Goal: Task Accomplishment & Management: Use online tool/utility

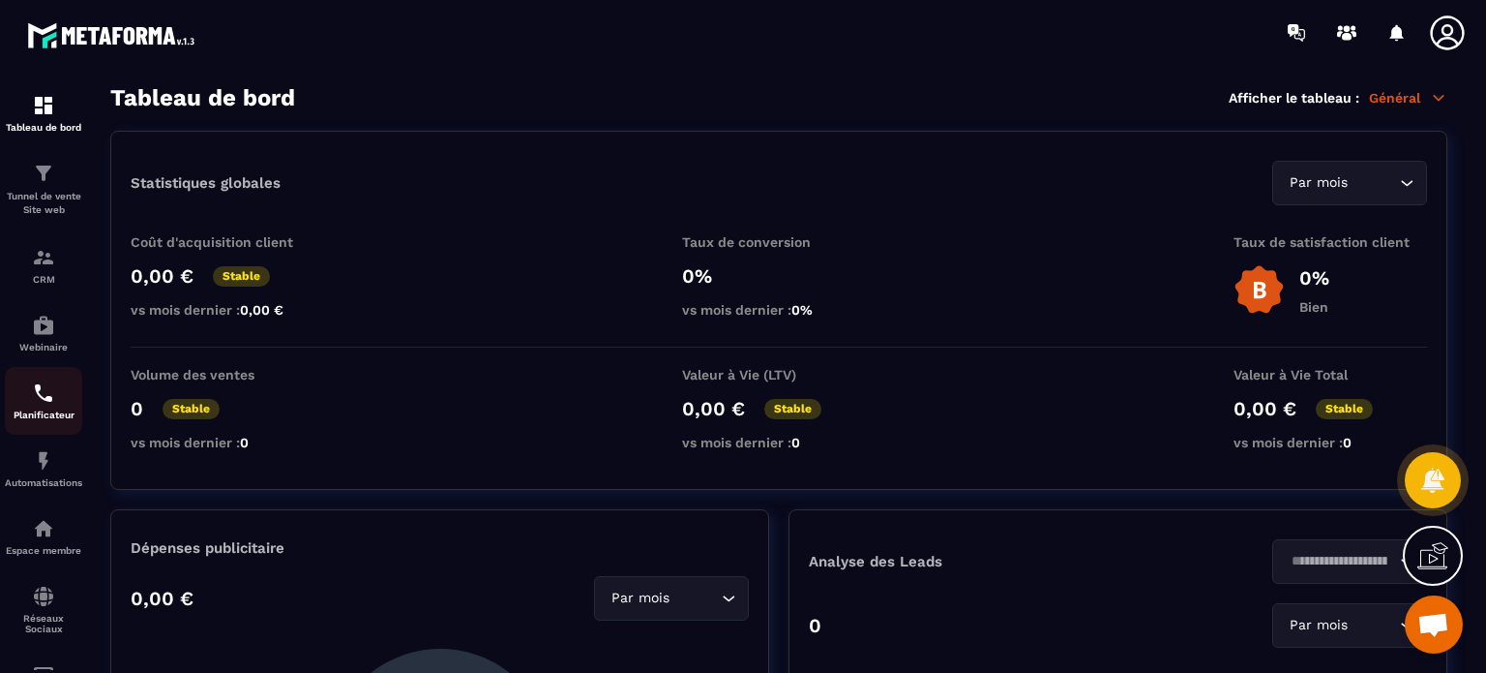
click at [51, 401] on img at bounding box center [43, 392] width 23 height 23
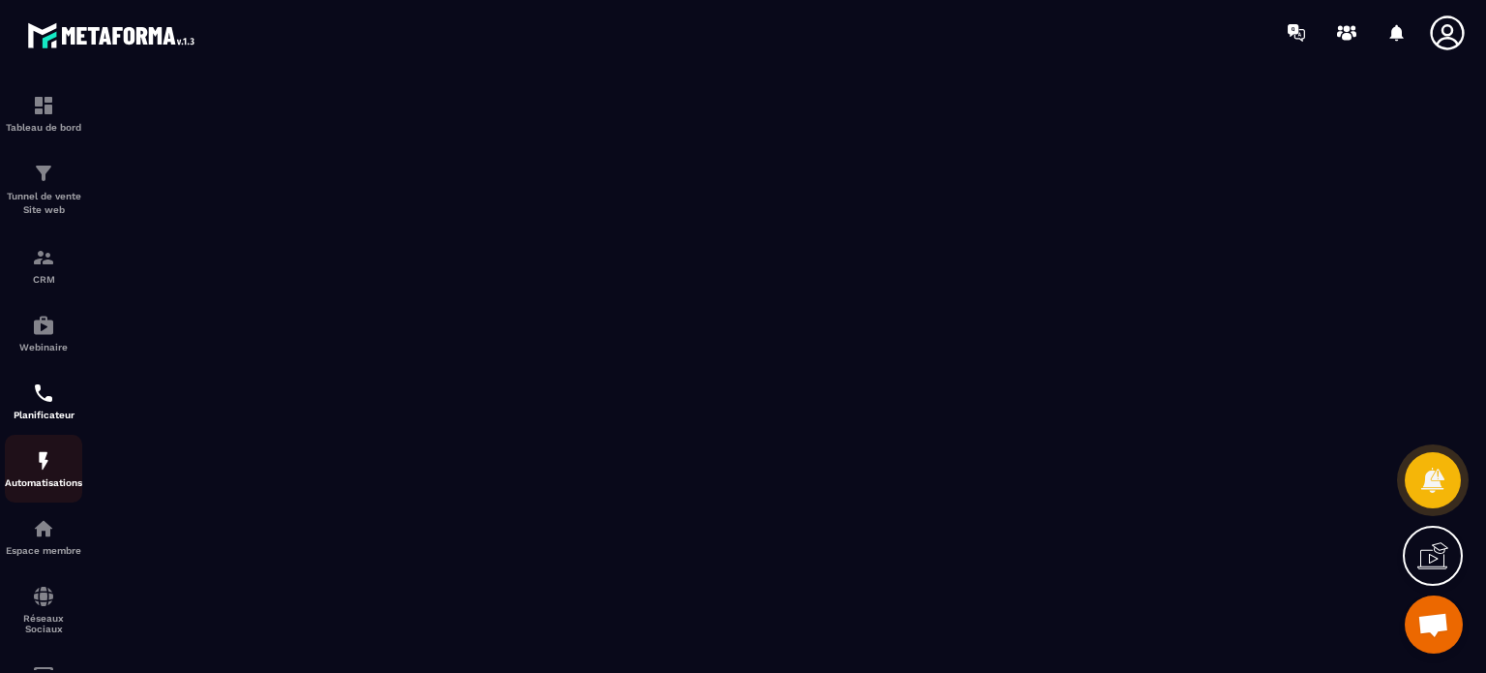
click at [44, 471] on img at bounding box center [43, 460] width 23 height 23
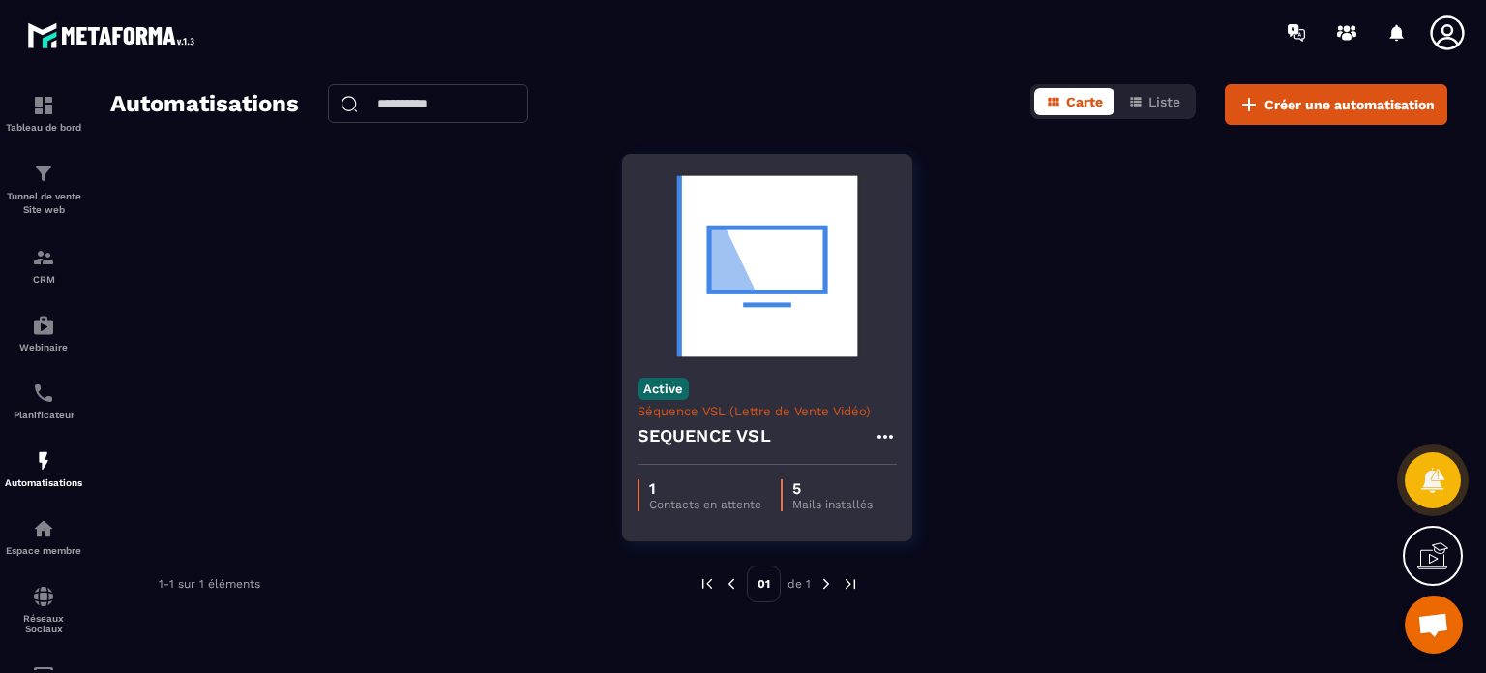
click at [820, 343] on img at bounding box center [767, 266] width 259 height 194
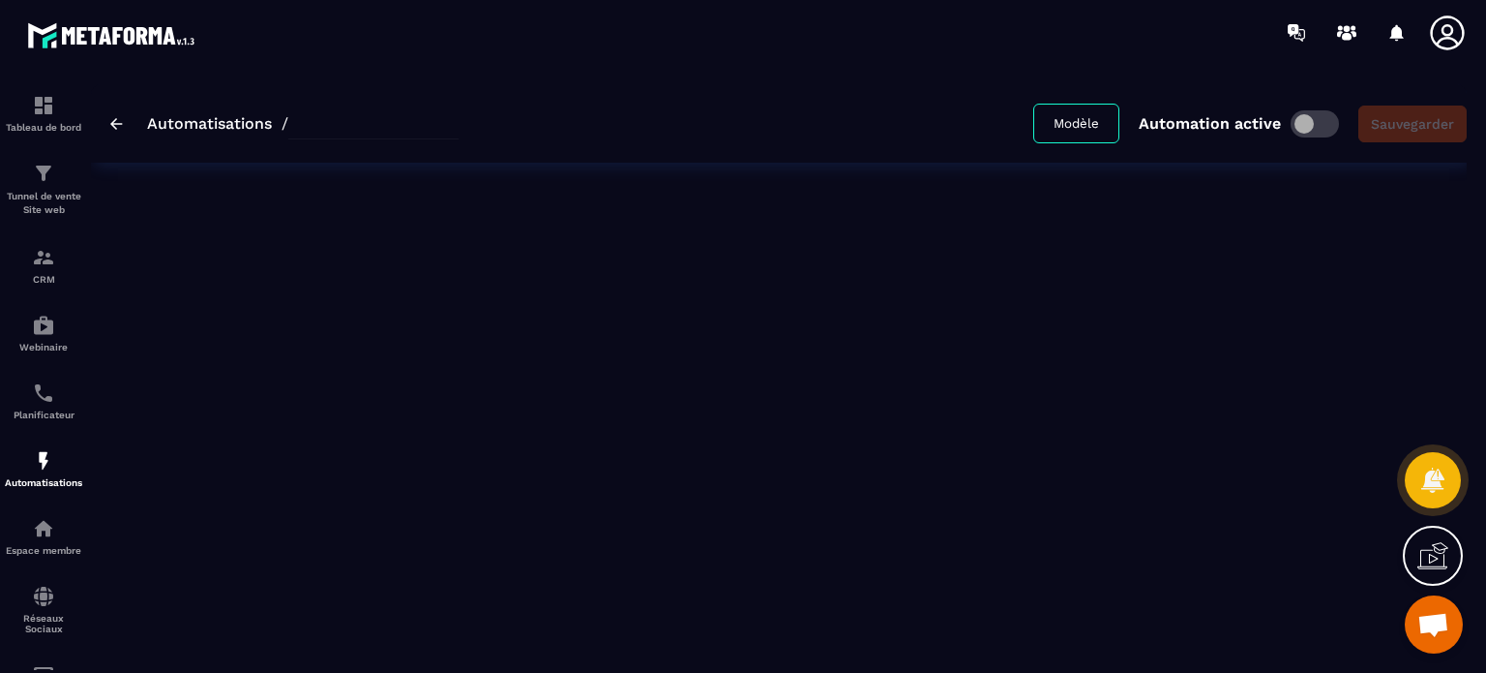
type input "**********"
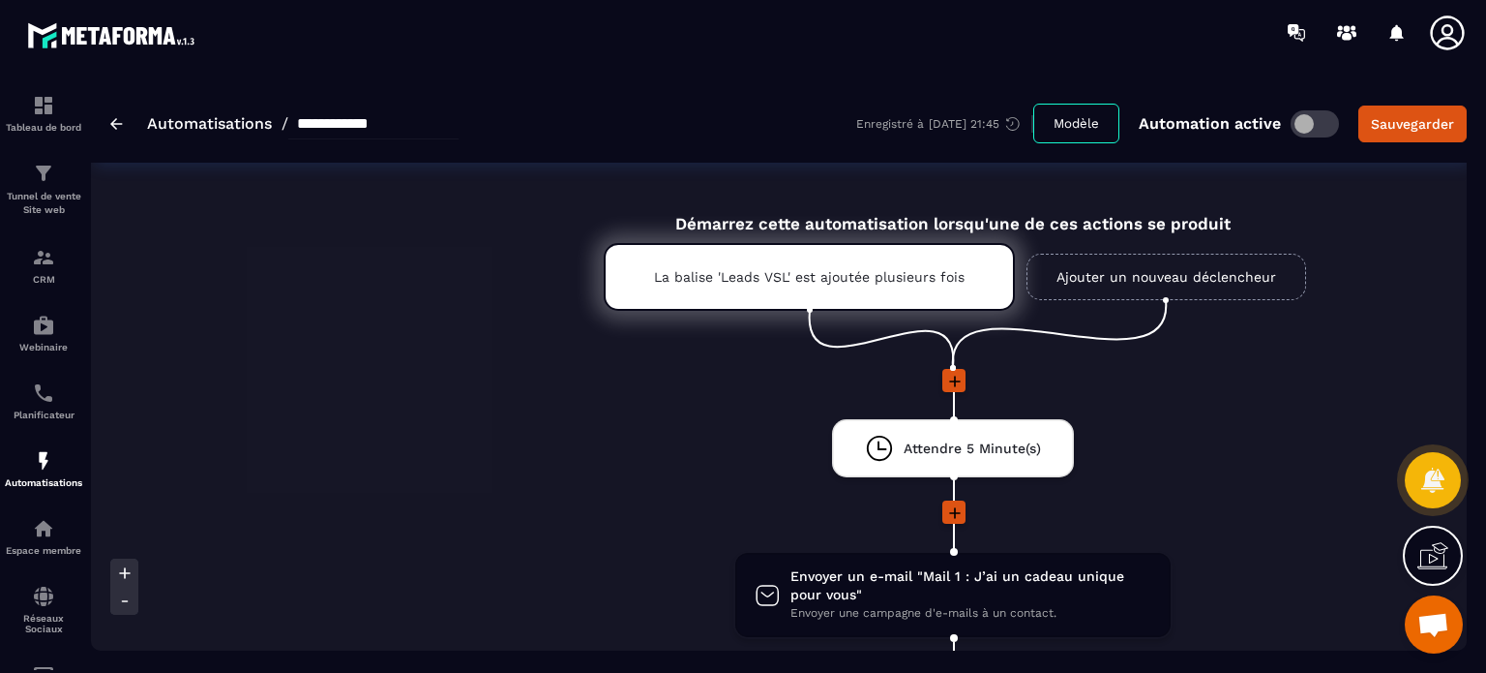
click at [724, 416] on li at bounding box center [953, 394] width 1725 height 50
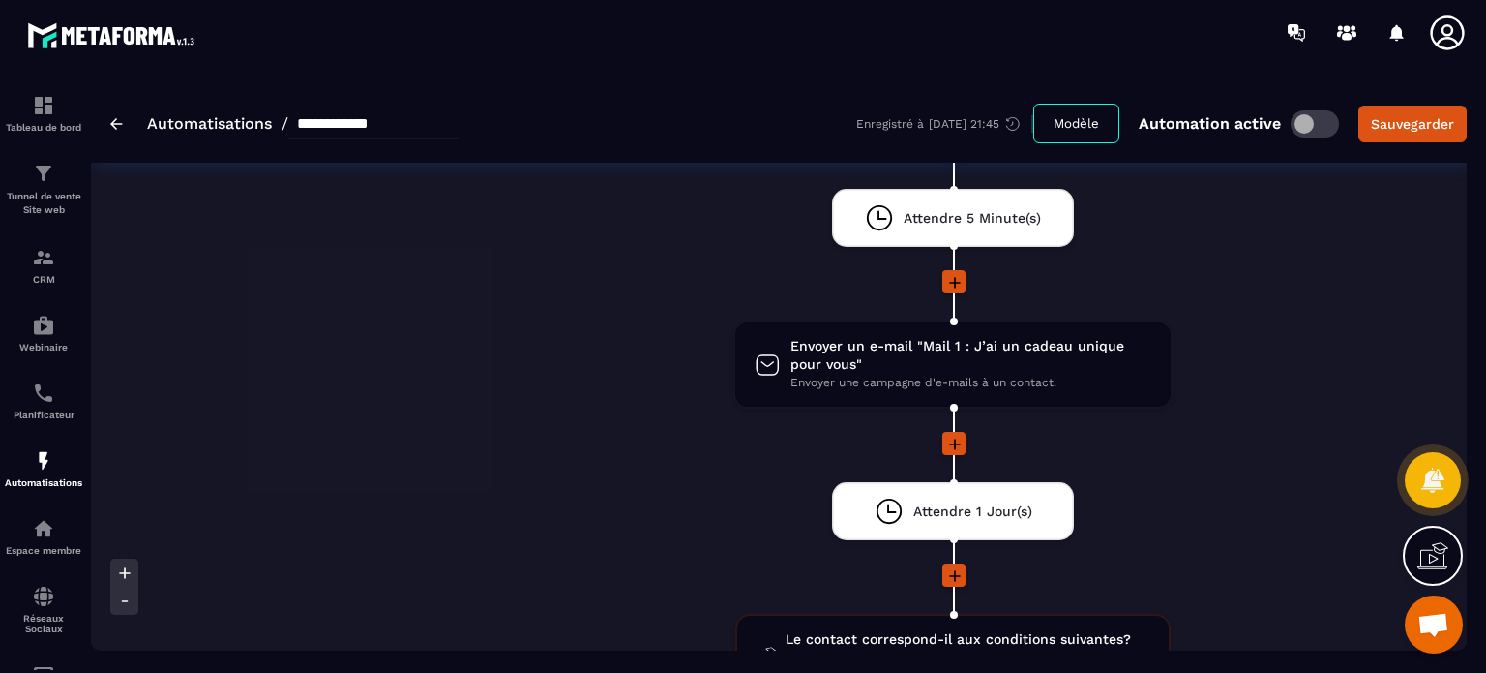
scroll to position [271, 0]
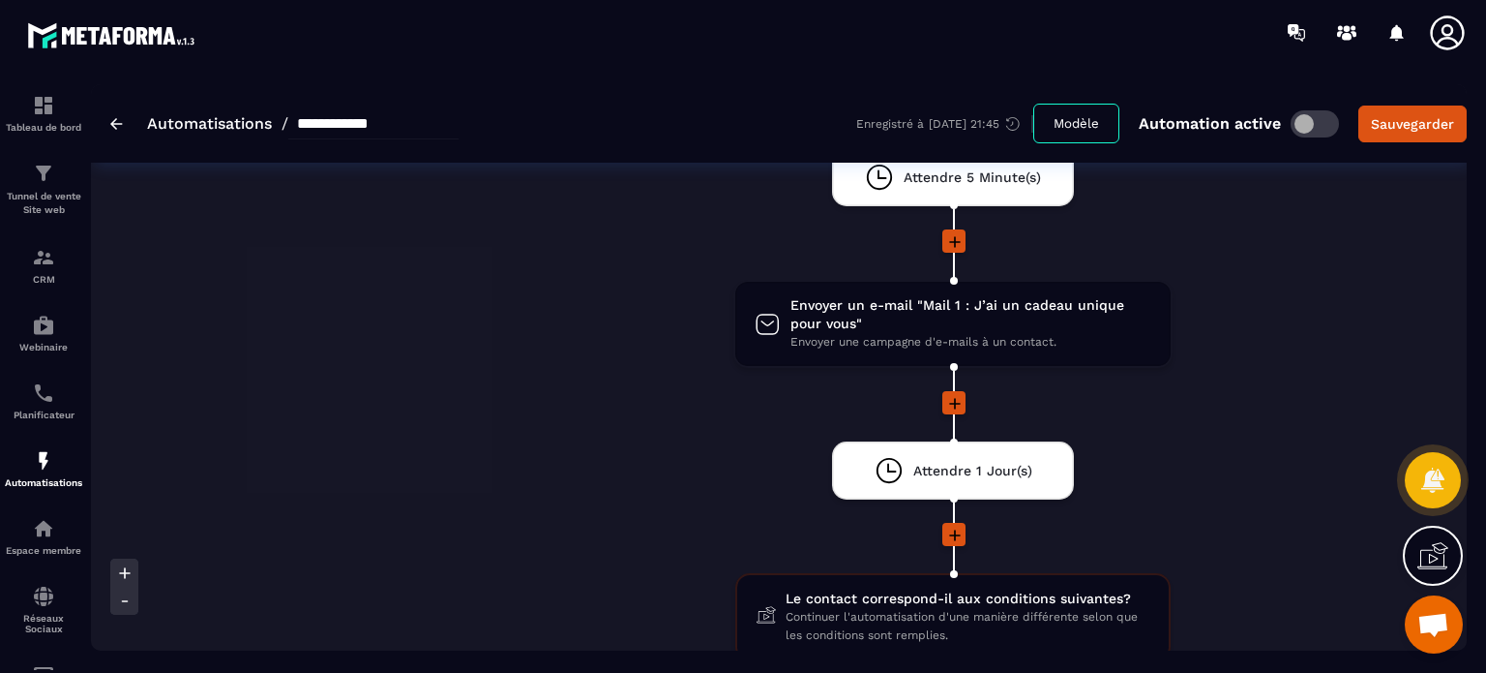
click at [653, 391] on div at bounding box center [953, 404] width 1725 height 26
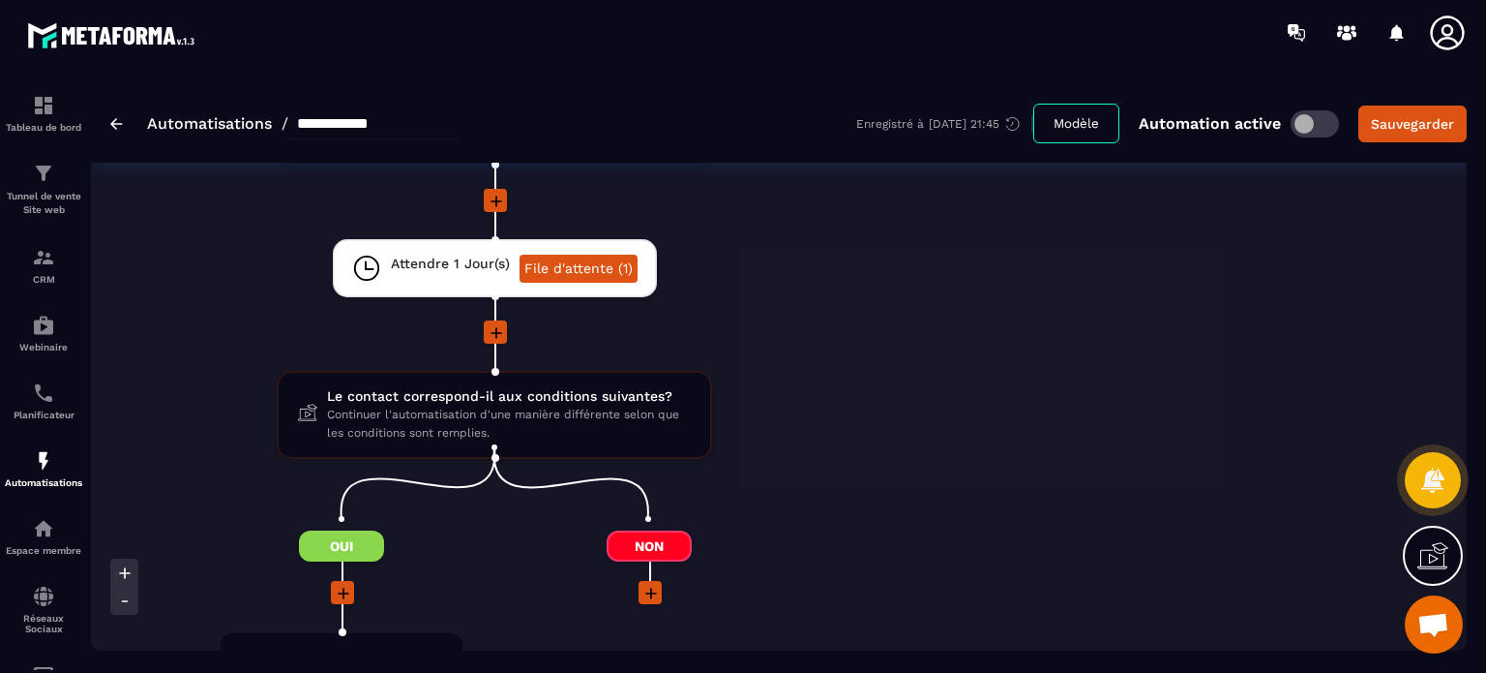
scroll to position [2129, 0]
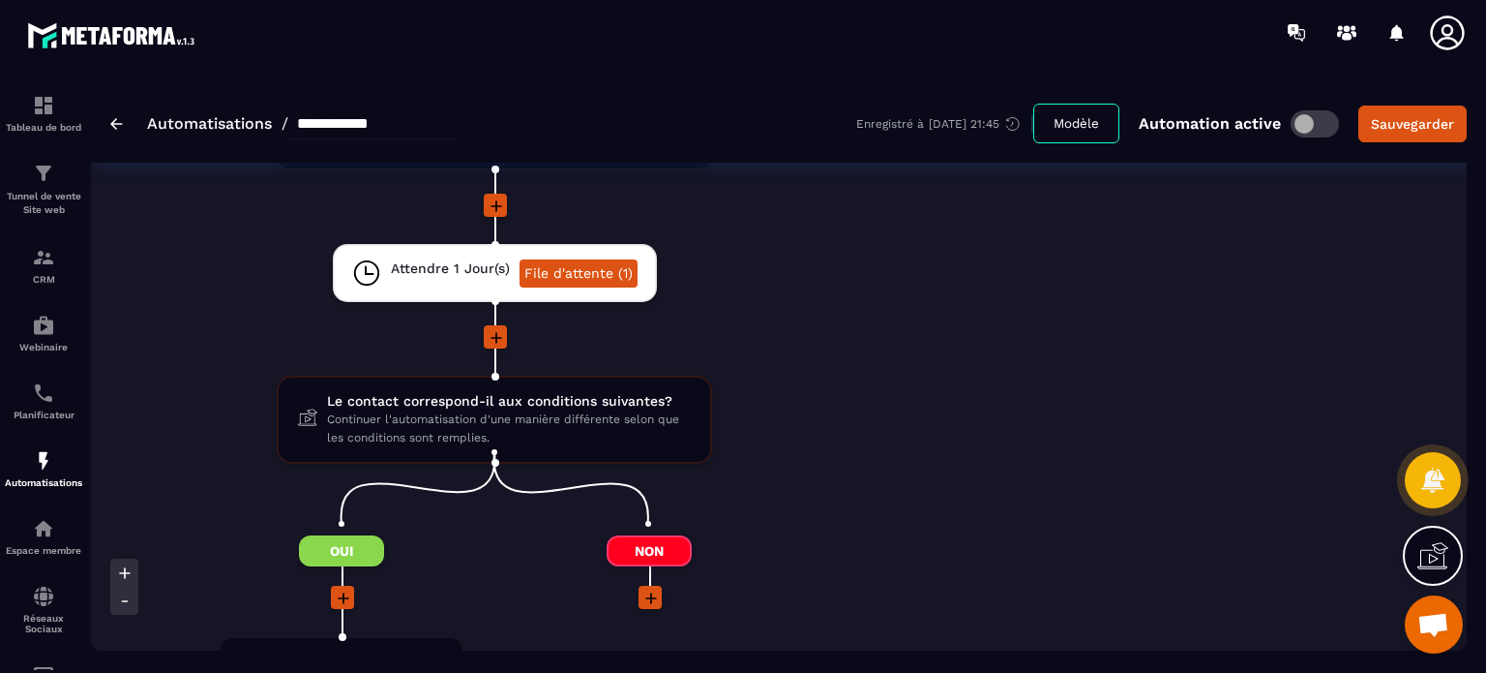
click at [794, 328] on div at bounding box center [494, 338] width 615 height 26
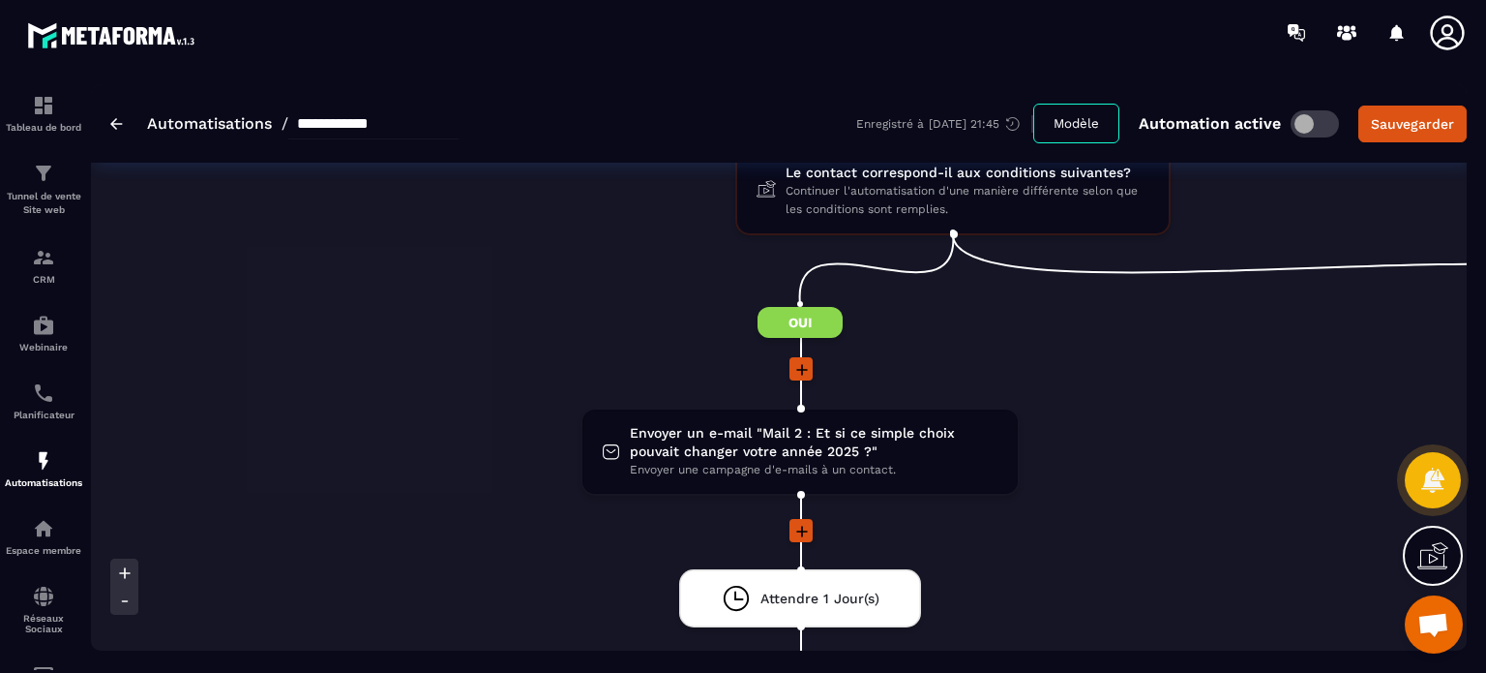
scroll to position [735, 0]
